Goal: Task Accomplishment & Management: Manage account settings

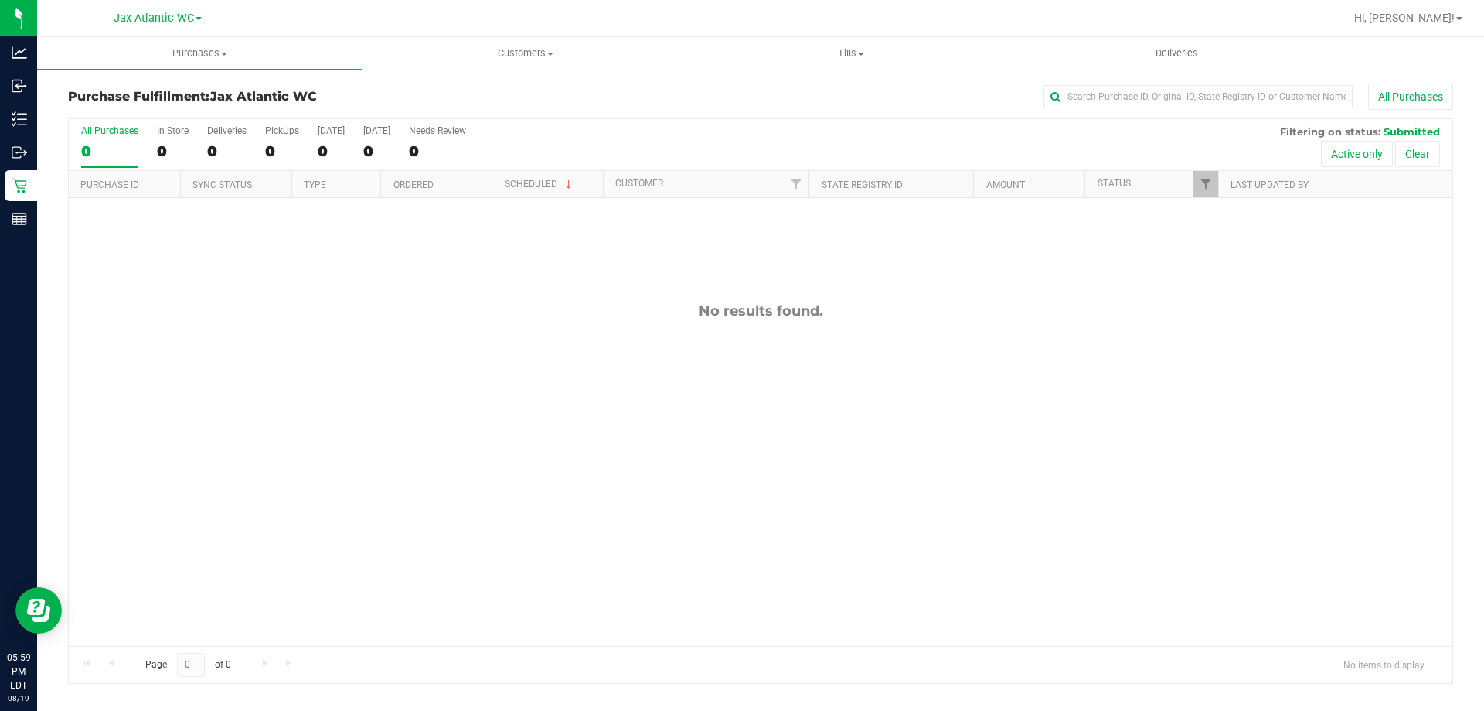
click at [587, 186] on th "Scheduled" at bounding box center [547, 184] width 111 height 27
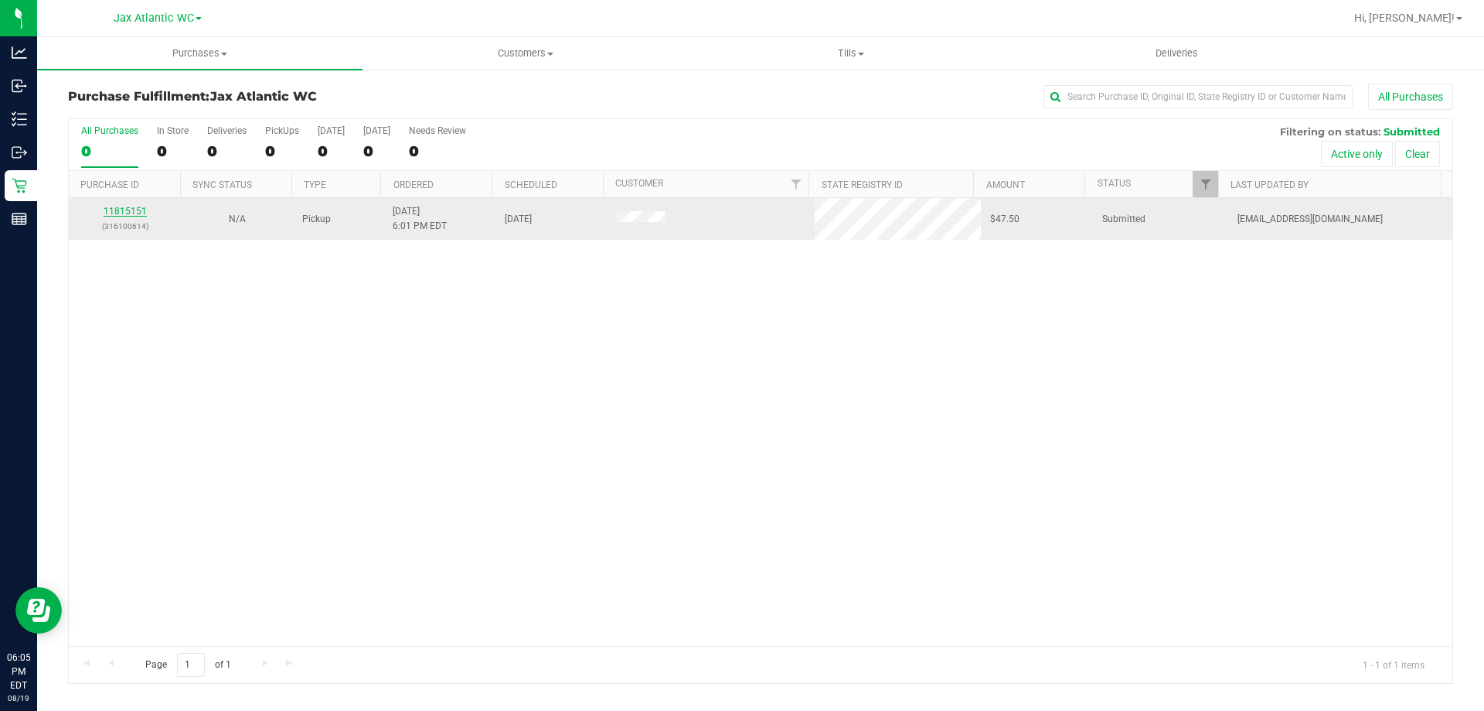
click at [139, 206] on link "11815151" at bounding box center [125, 211] width 43 height 11
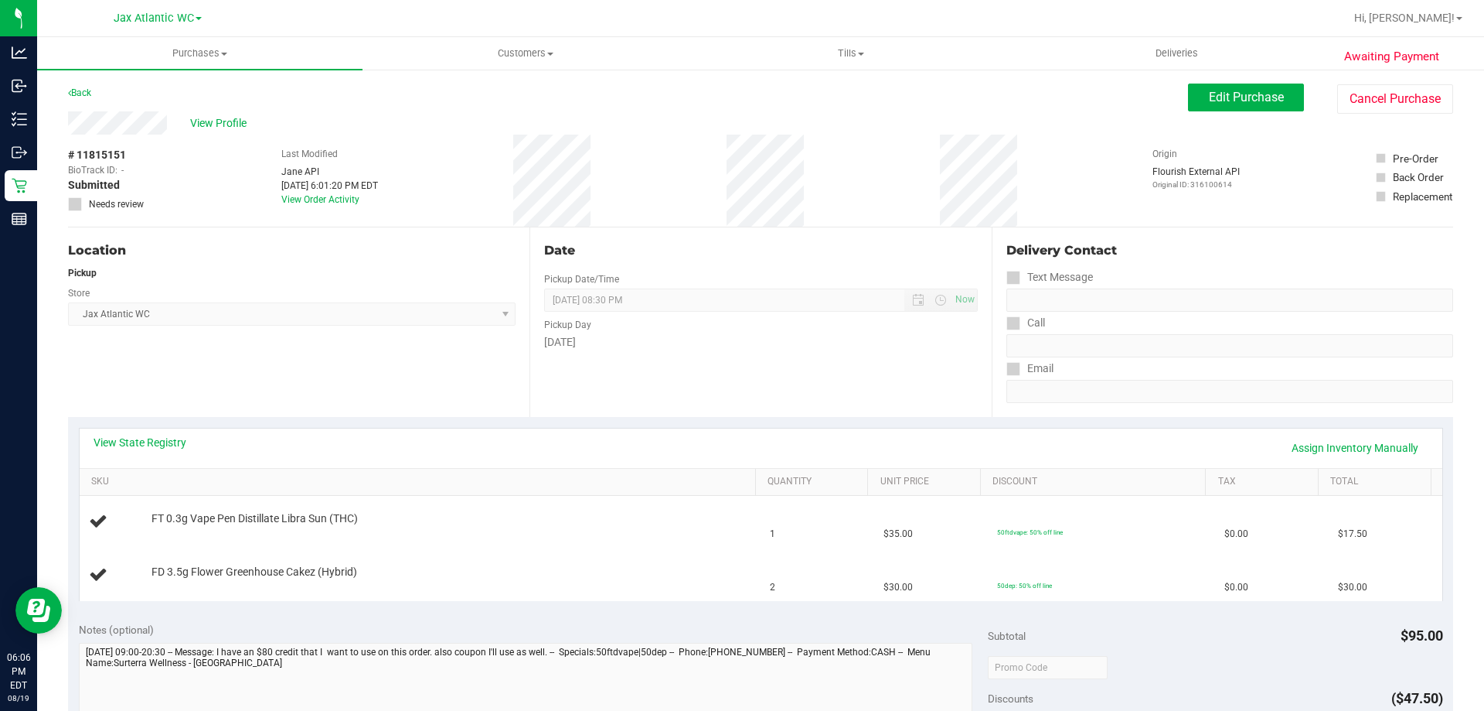
click at [157, 140] on div "# 11815151 BioTrack ID: - Submitted Needs review Last Modified [PERSON_NAME] AP…" at bounding box center [760, 181] width 1385 height 92
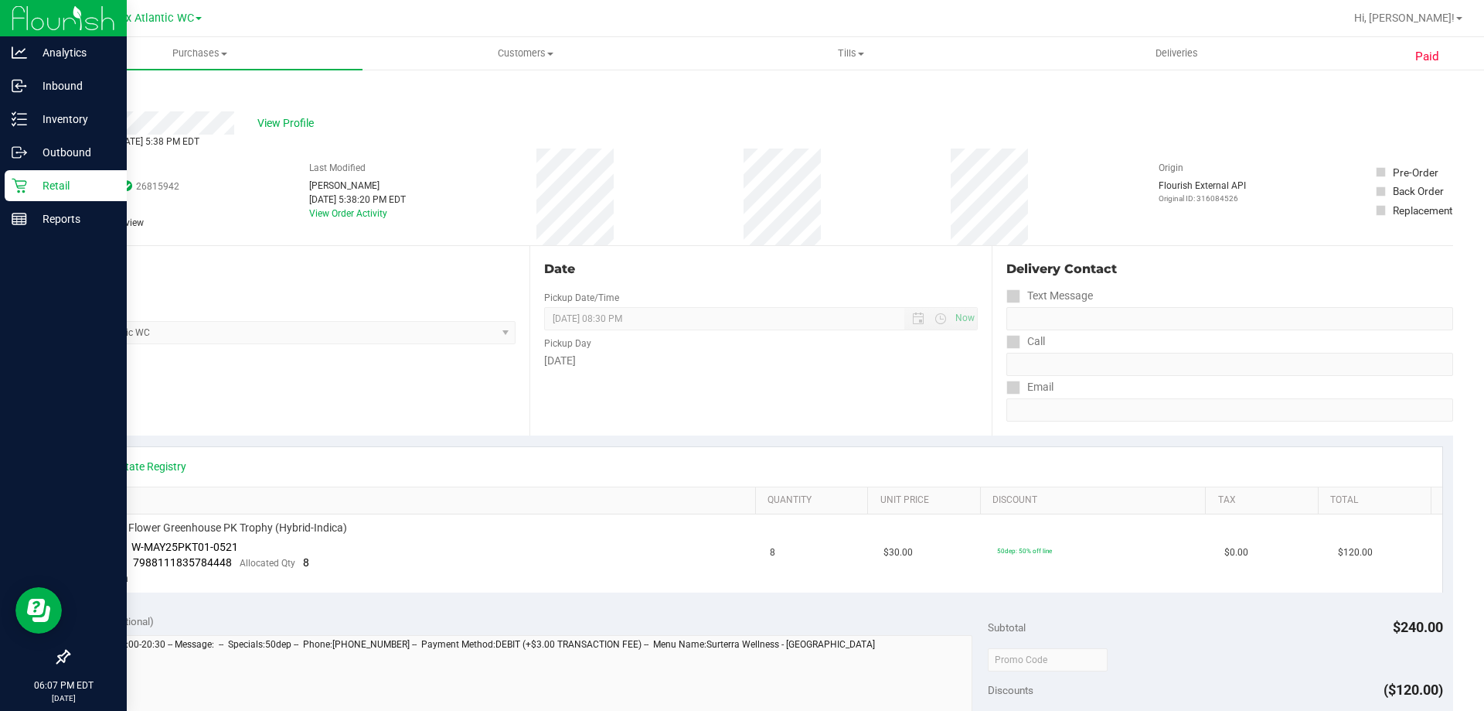
click at [19, 174] on div "Retail" at bounding box center [66, 185] width 122 height 31
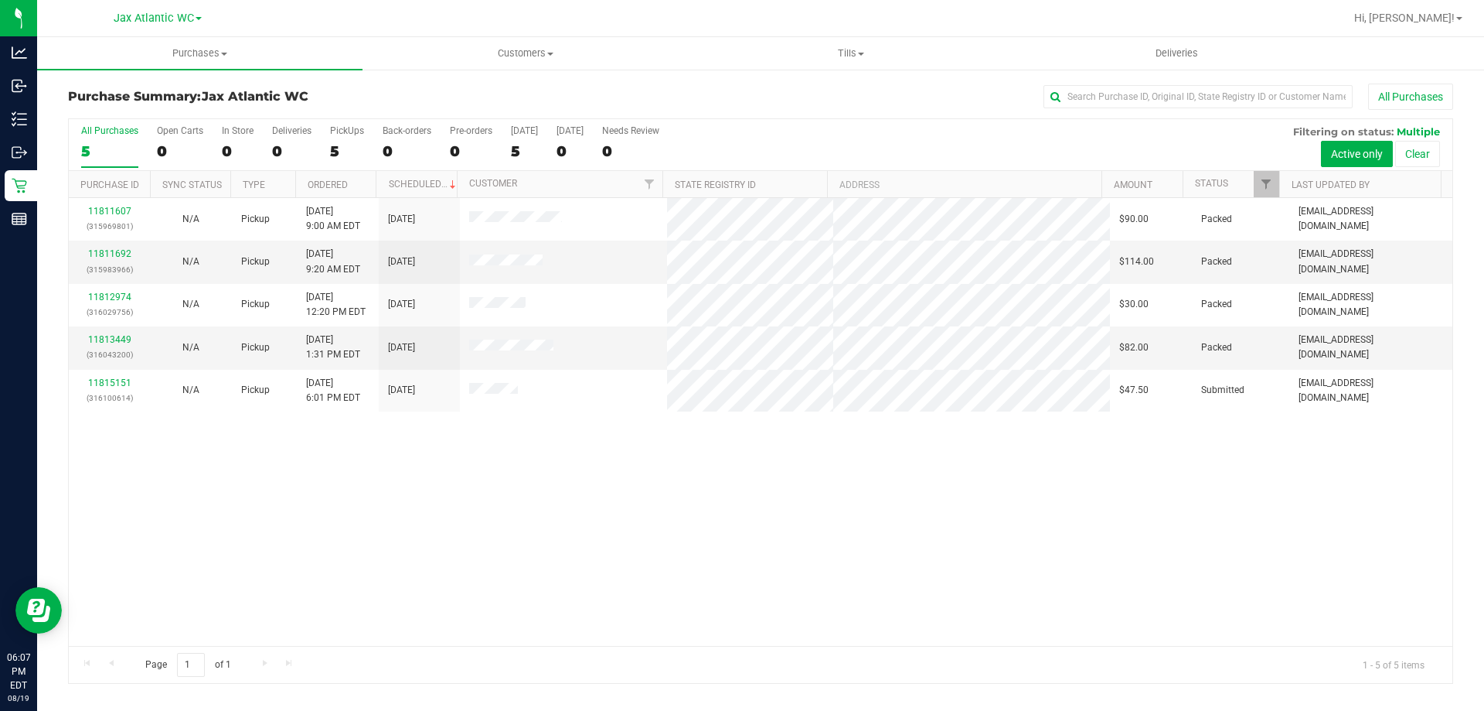
click at [158, 455] on div "11811607 (315969801) N/A Pickup [DATE] 9:00 AM EDT 8/19/2025 $90.00 Packed [EMA…" at bounding box center [761, 422] width 1384 height 448
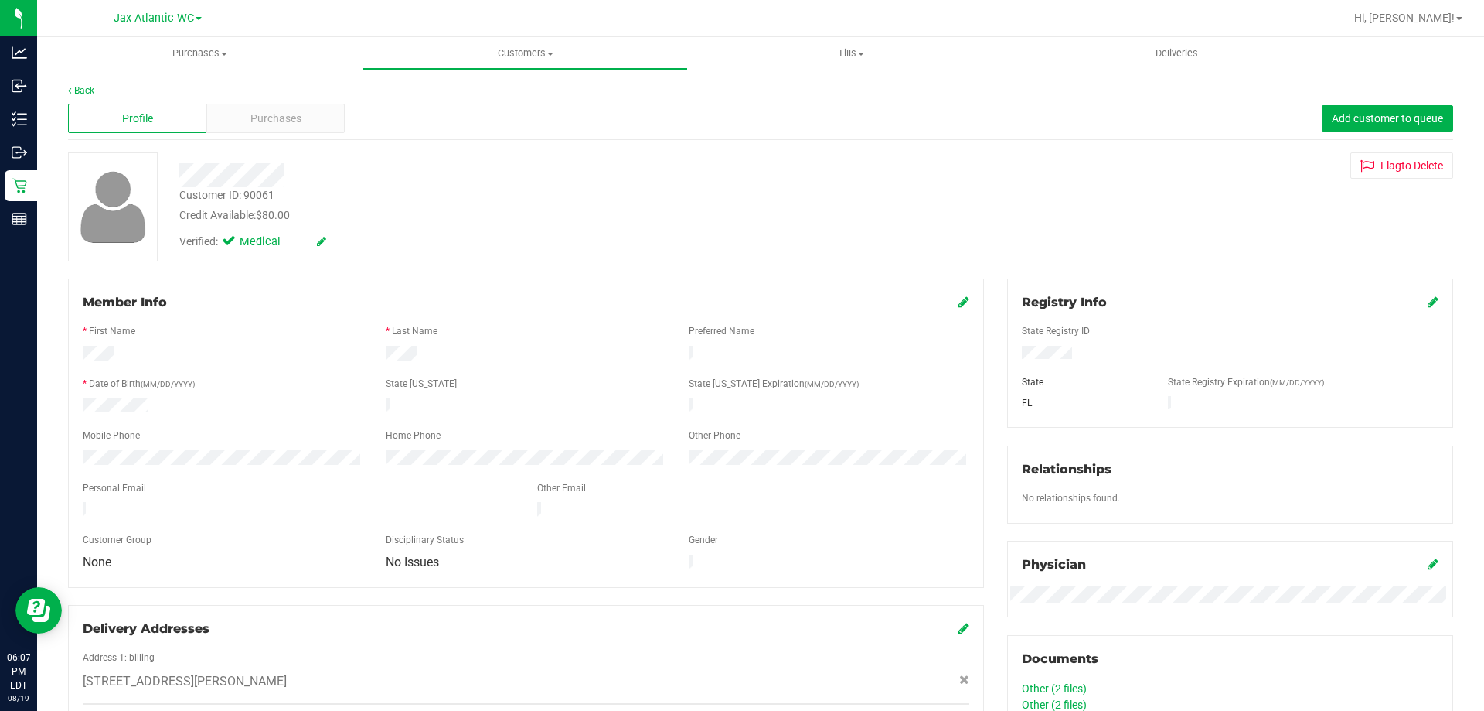
drag, startPoint x: 1345, startPoint y: 281, endPoint x: 1340, endPoint y: 259, distance: 22.3
click at [1345, 271] on div "Back Profile Purchases Add customer to queue Customer ID: 90061 Credit Availabl…" at bounding box center [760, 585] width 1385 height 1004
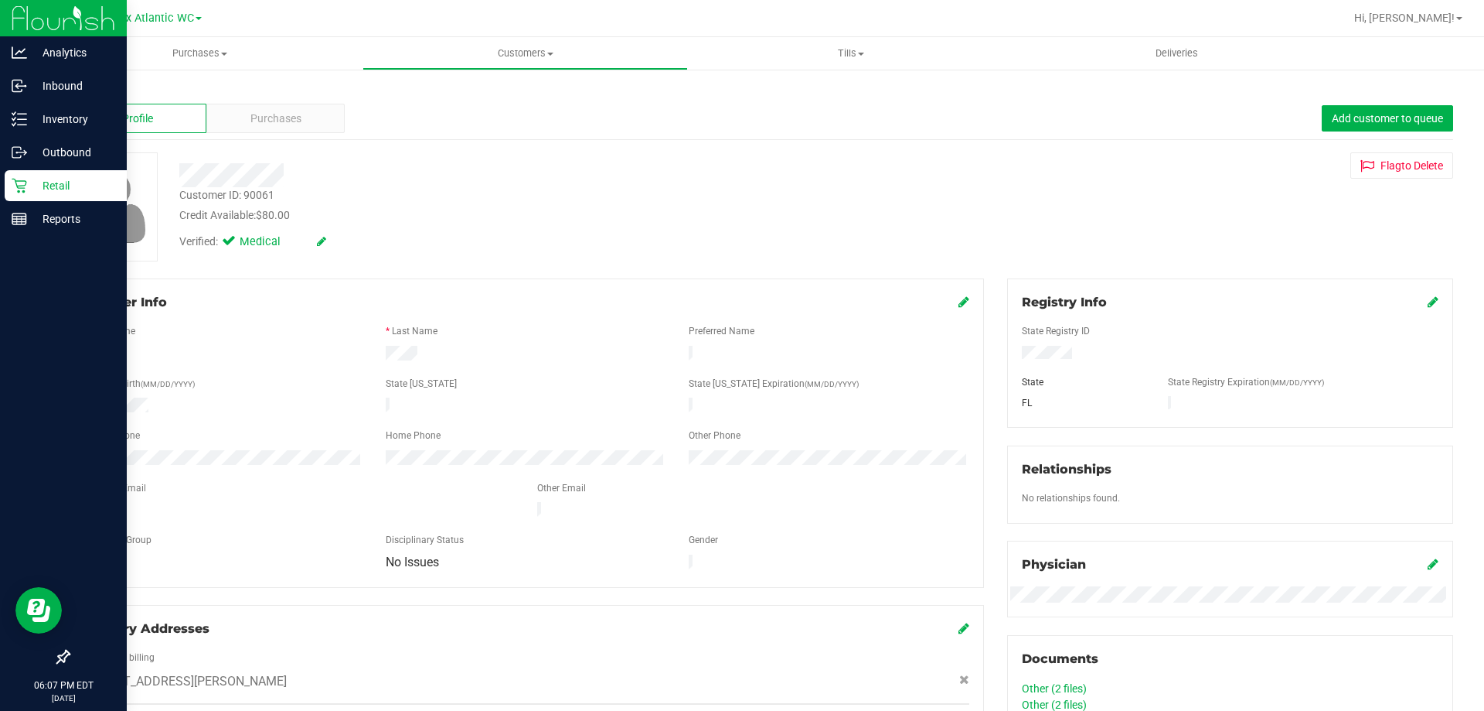
click at [30, 182] on p "Retail" at bounding box center [73, 185] width 93 height 19
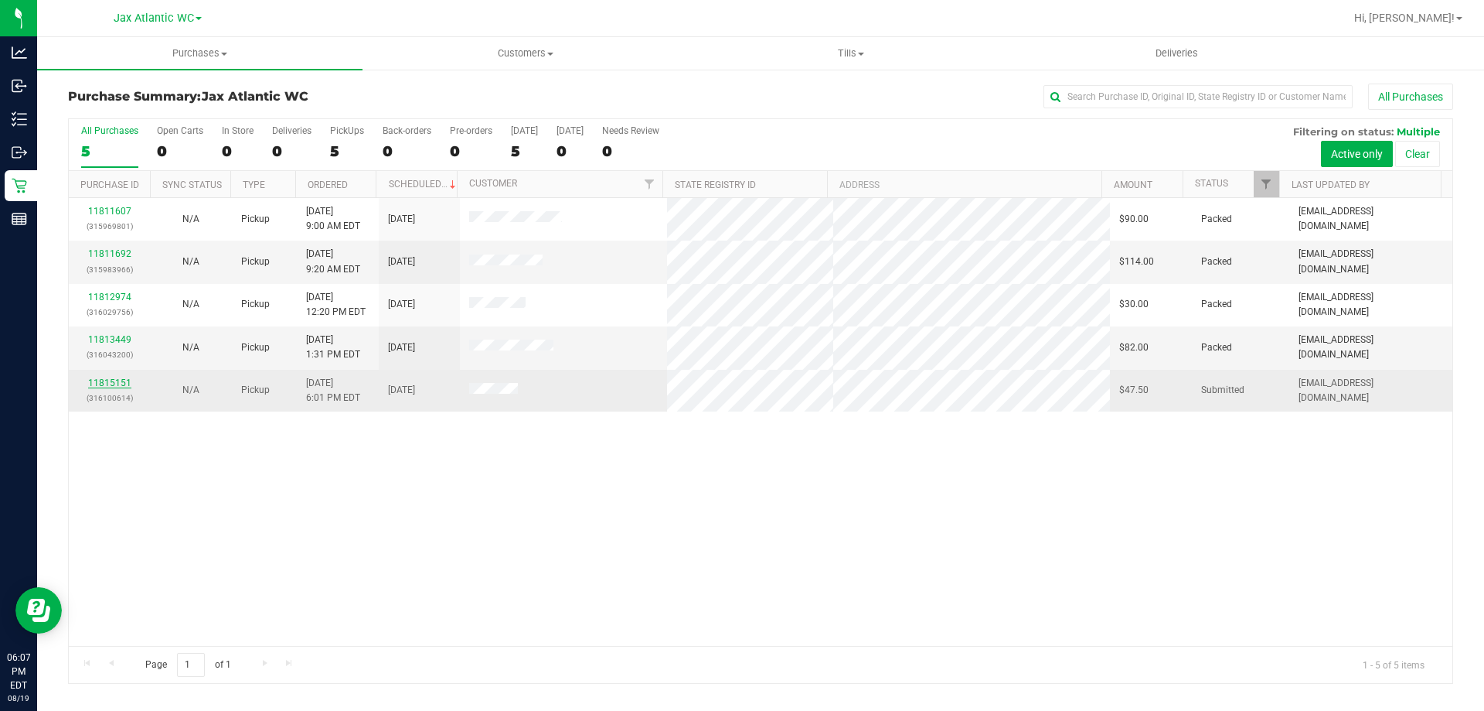
click at [120, 381] on link "11815151" at bounding box center [109, 382] width 43 height 11
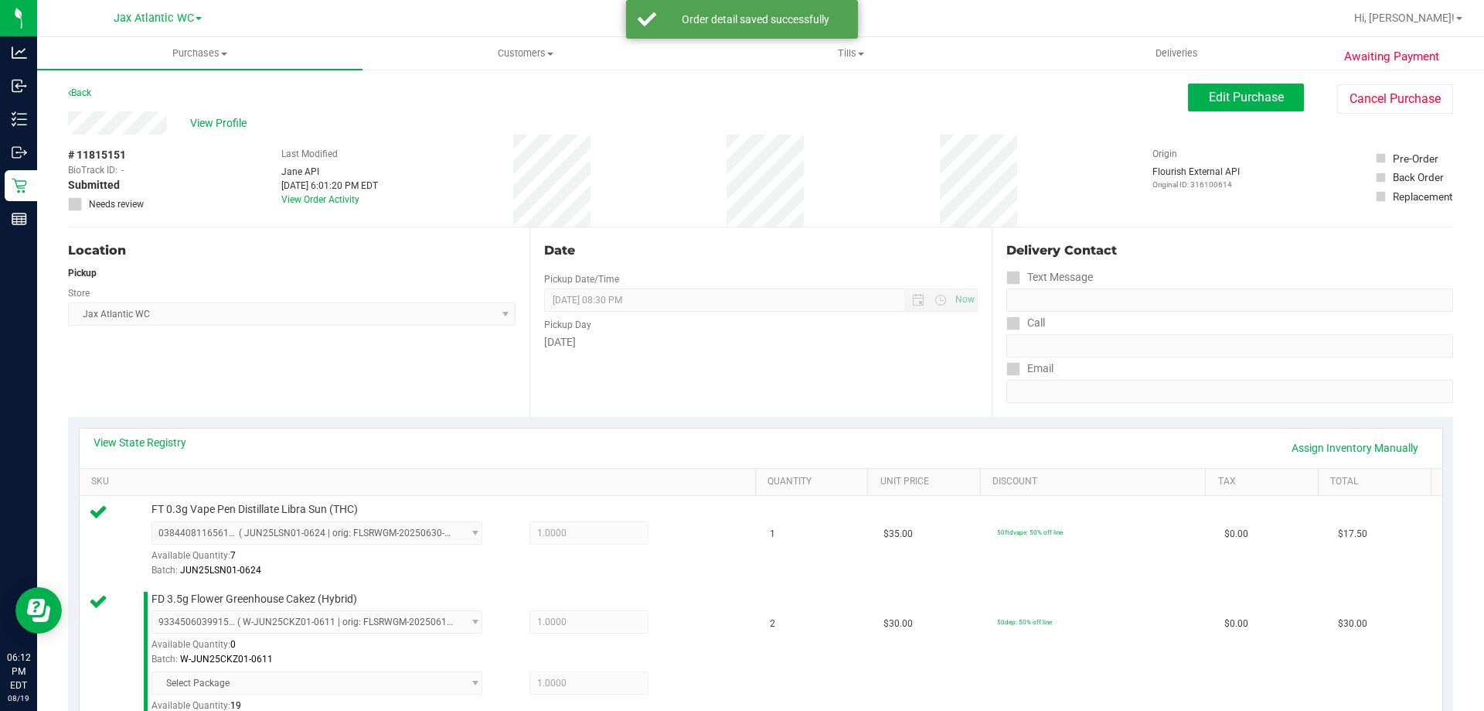
scroll to position [464, 0]
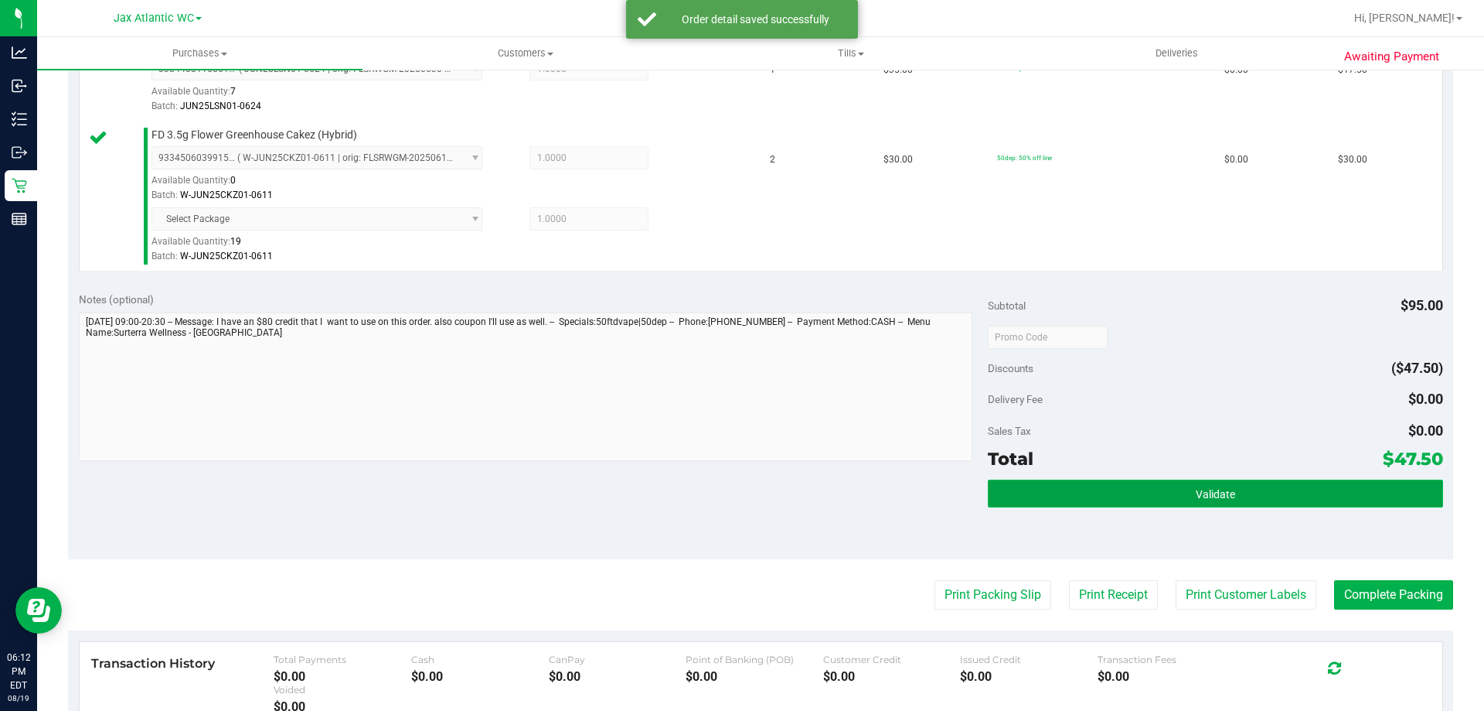
click at [1172, 503] on button "Validate" at bounding box center [1215, 493] width 455 height 28
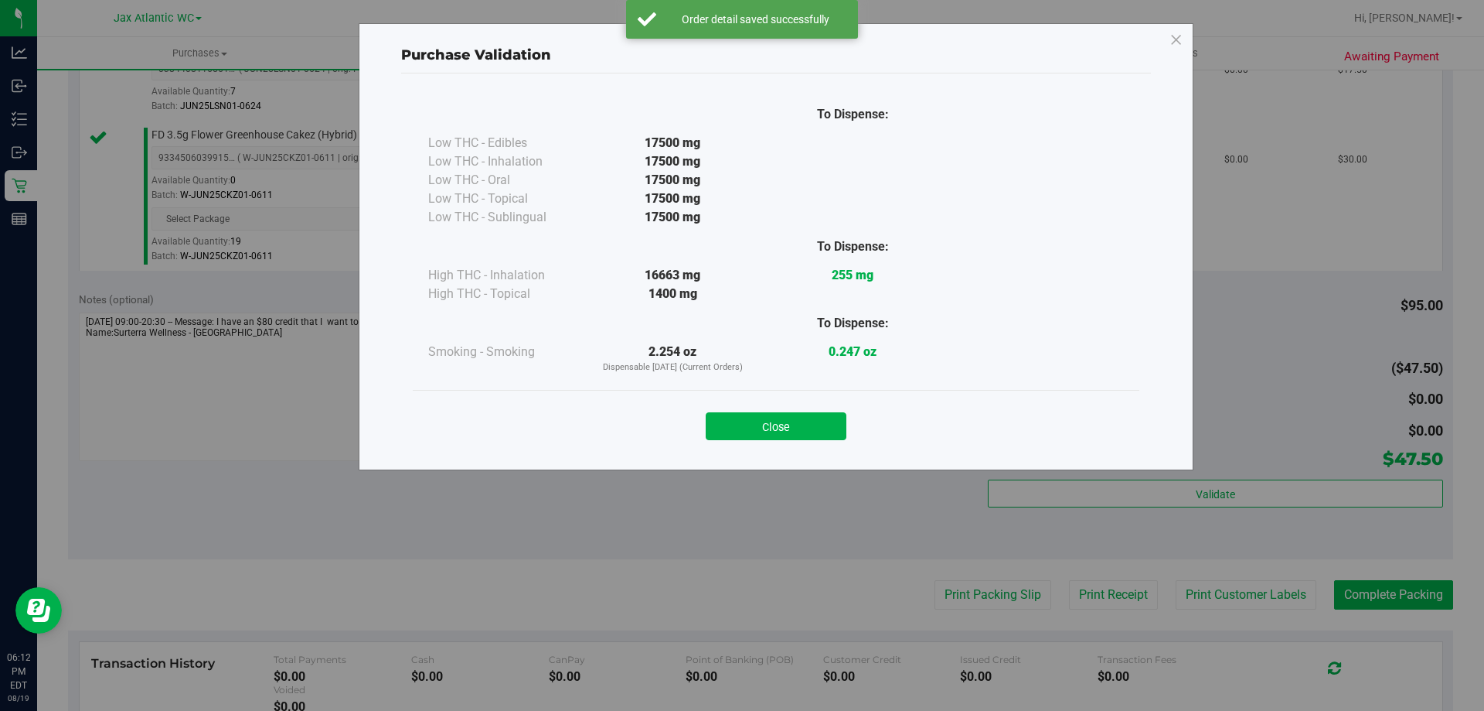
drag, startPoint x: 788, startPoint y: 407, endPoint x: 833, endPoint y: 445, distance: 58.8
click at [790, 411] on div "Close" at bounding box center [776, 421] width 704 height 39
click at [847, 455] on div "Purchase Validation To Dispense: Low THC - Edibles 17500 mg" at bounding box center [776, 246] width 835 height 447
drag, startPoint x: 833, startPoint y: 429, endPoint x: 845, endPoint y: 444, distance: 18.7
click at [832, 431] on button "Close" at bounding box center [776, 426] width 141 height 28
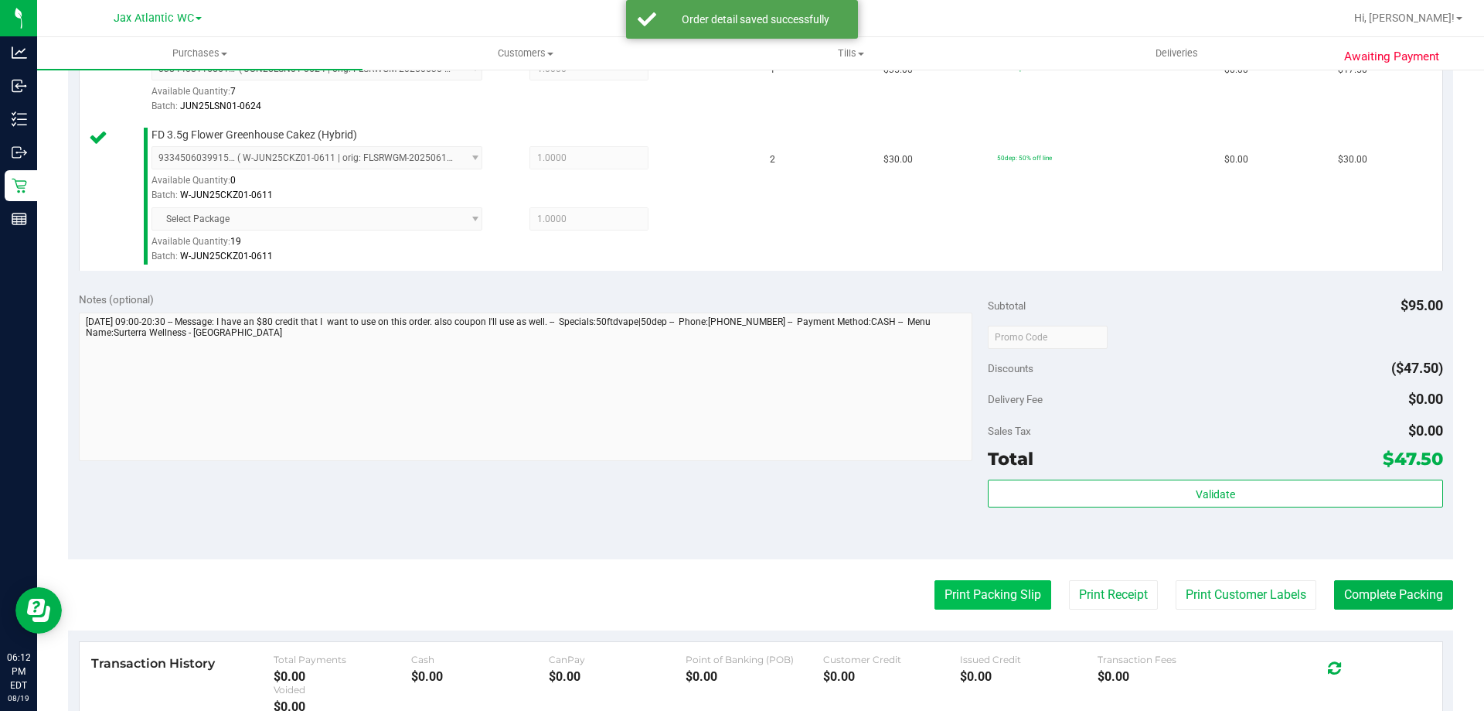
click at [934, 557] on div "Notes (optional) Subtotal $95.00 Discounts ($47.50) Delivery Fee $0.00 Sales Ta…" at bounding box center [760, 420] width 1385 height 278
click at [949, 588] on button "Print Packing Slip" at bounding box center [993, 594] width 117 height 29
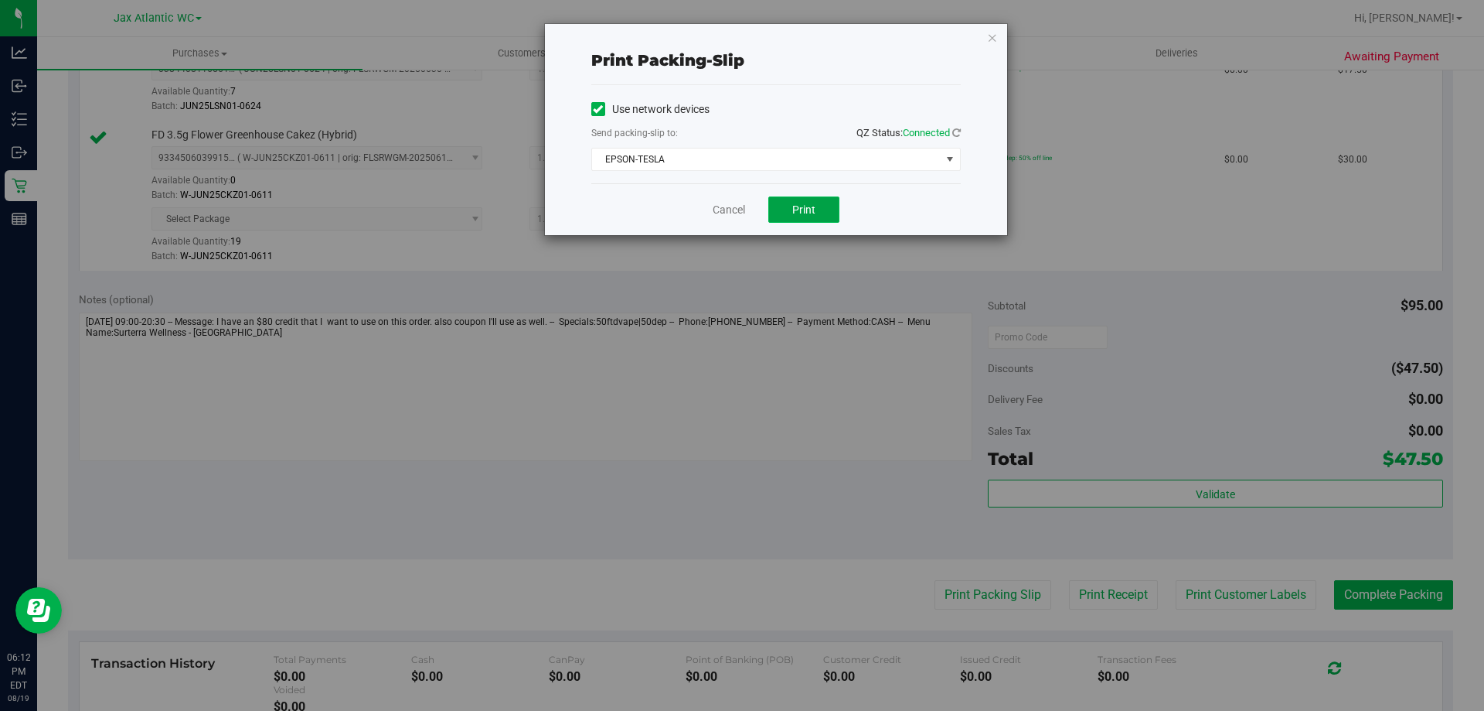
click at [798, 215] on span "Print" at bounding box center [803, 209] width 23 height 12
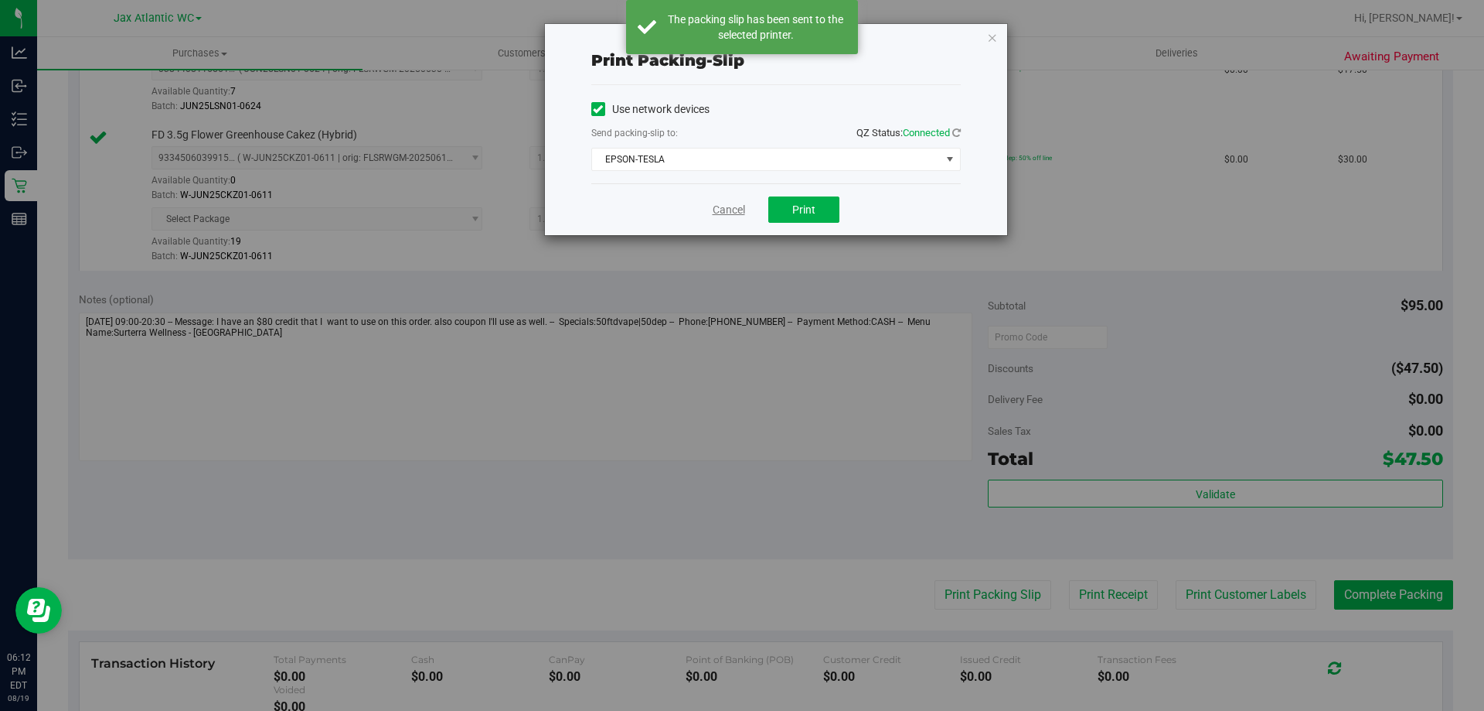
click at [727, 209] on link "Cancel" at bounding box center [729, 210] width 32 height 16
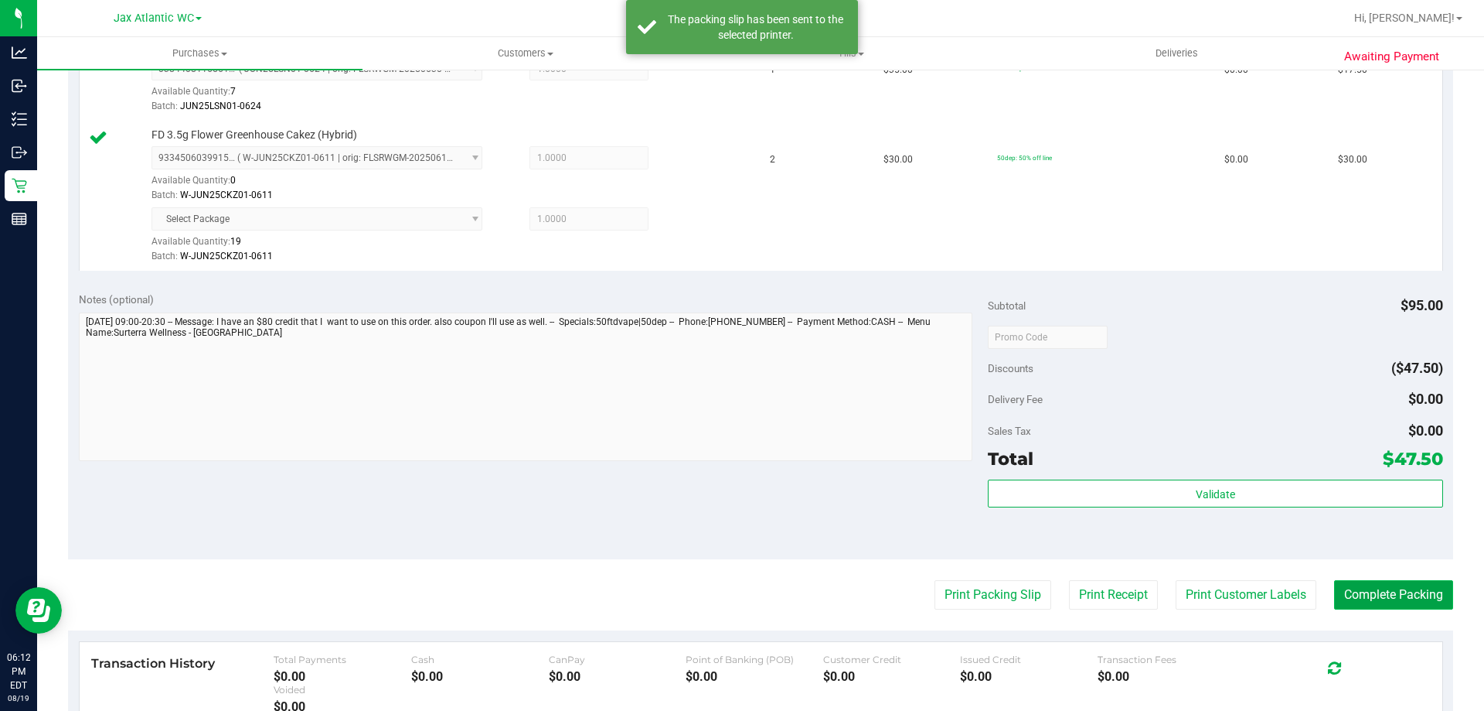
click at [1385, 580] on button "Complete Packing" at bounding box center [1393, 594] width 119 height 29
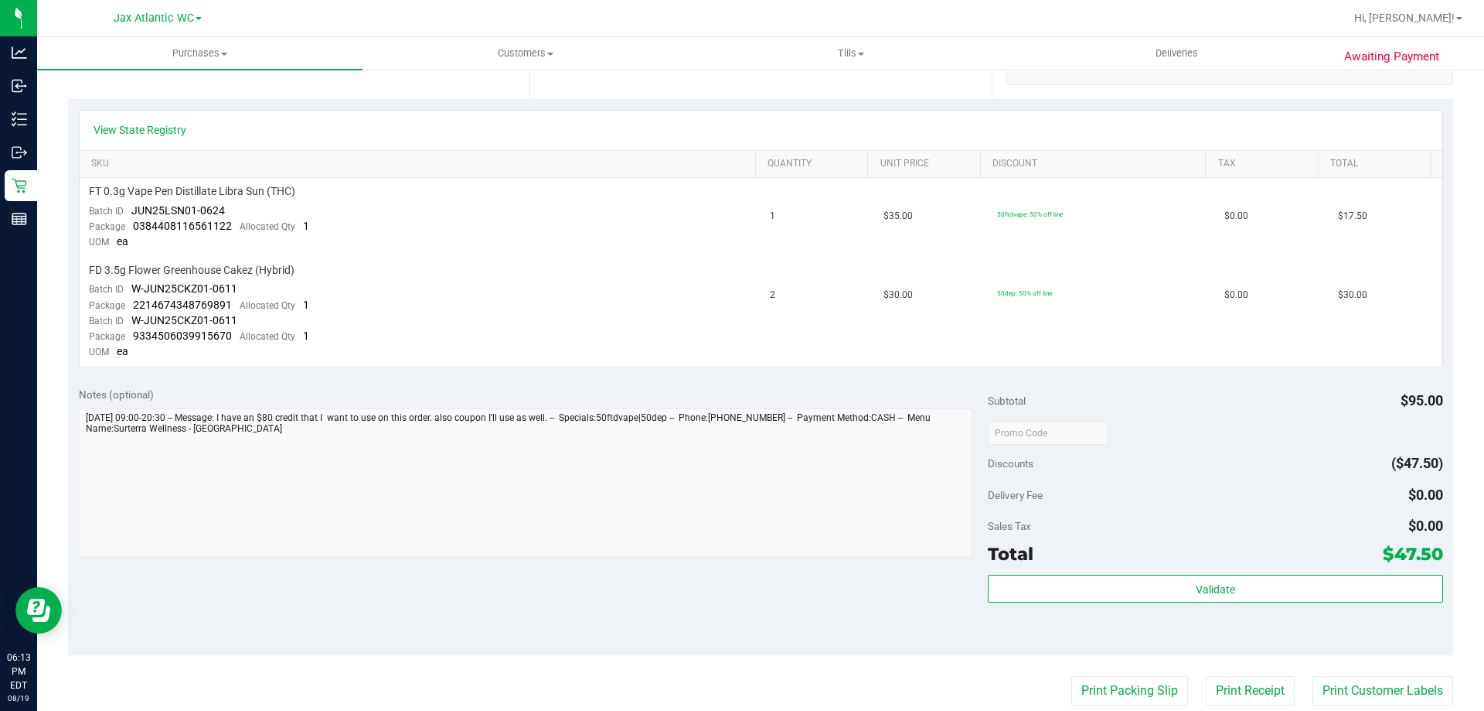
scroll to position [309, 0]
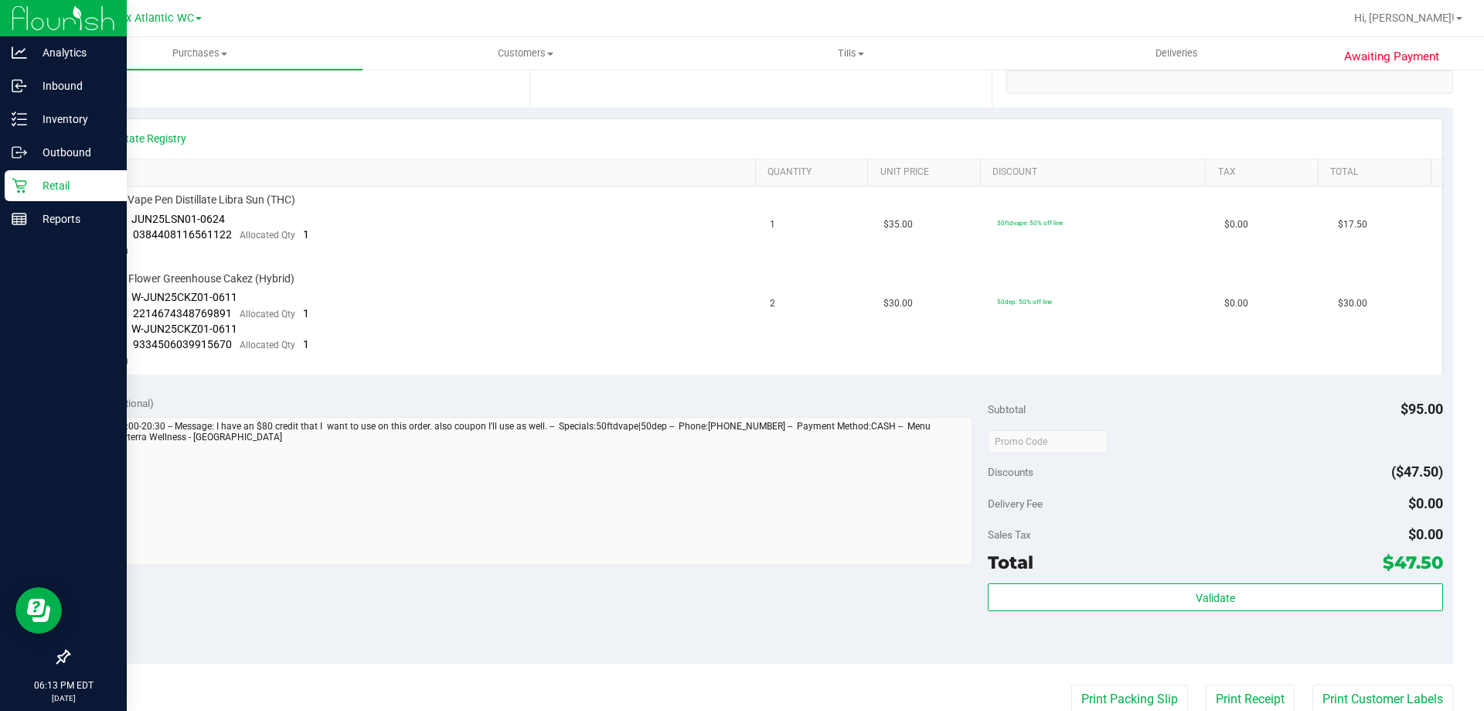
click at [69, 189] on p "Retail" at bounding box center [73, 185] width 93 height 19
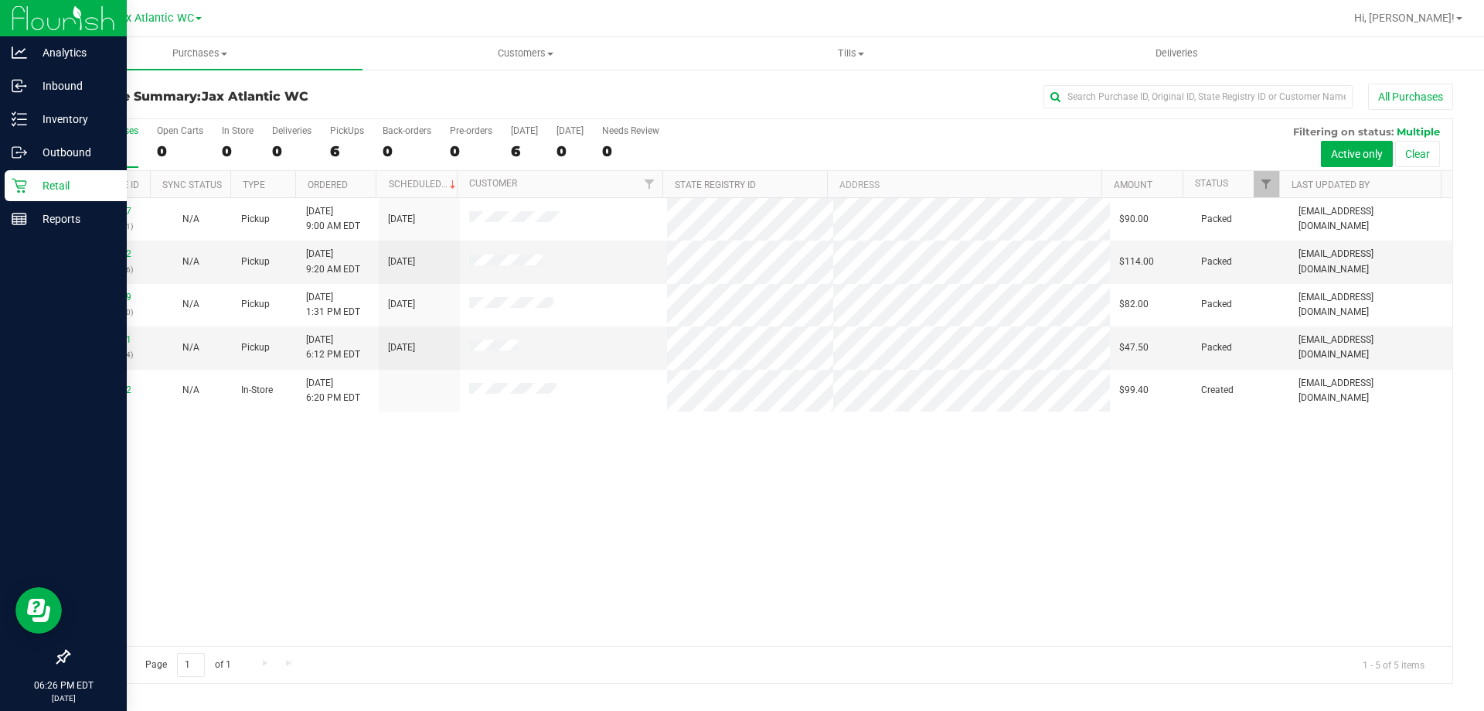
click at [52, 194] on p "Retail" at bounding box center [73, 185] width 93 height 19
